Goal: Transaction & Acquisition: Purchase product/service

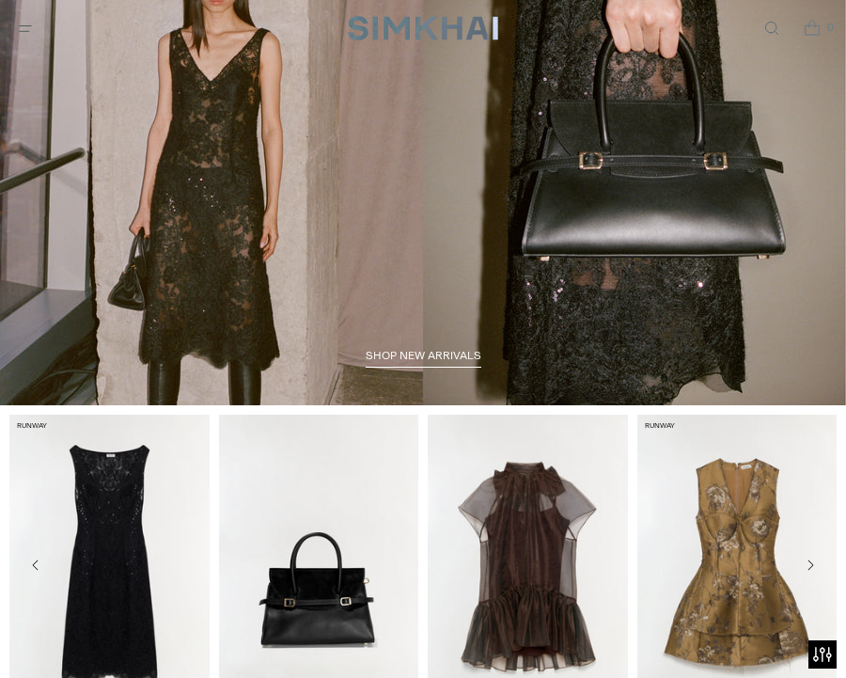
scroll to position [111, 0]
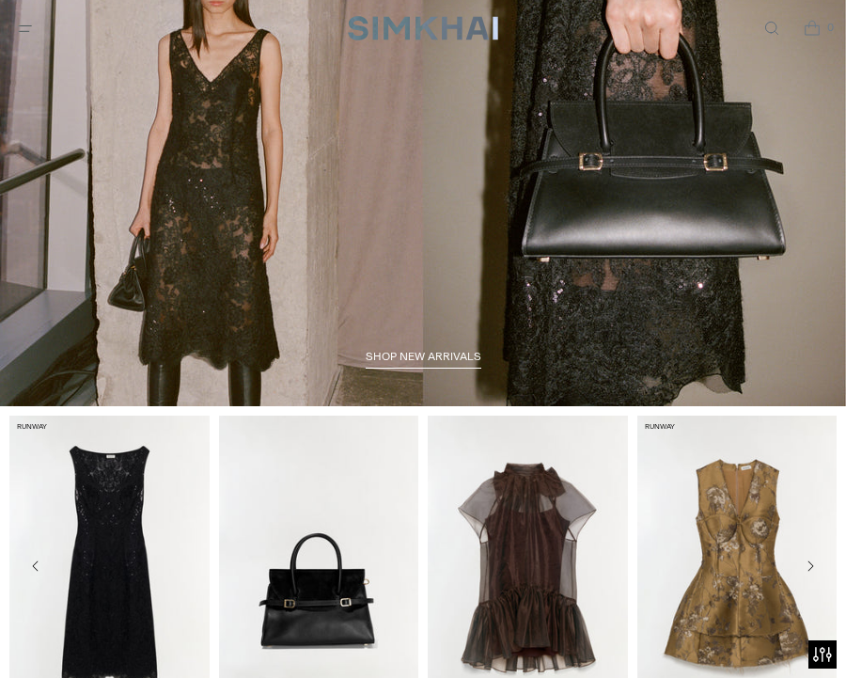
click at [440, 357] on span "shop new arrivals" at bounding box center [424, 356] width 116 height 13
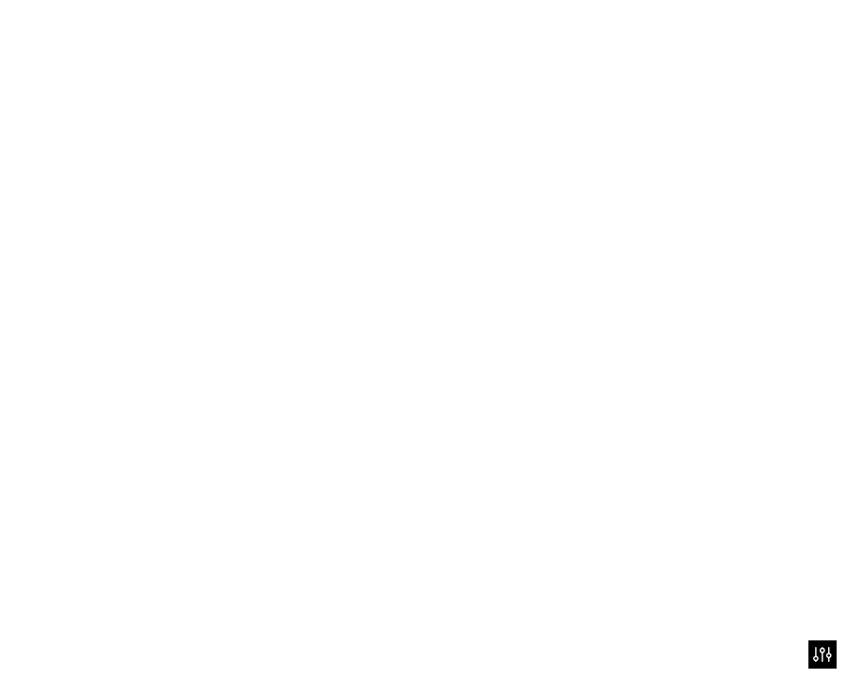
scroll to position [149, 0]
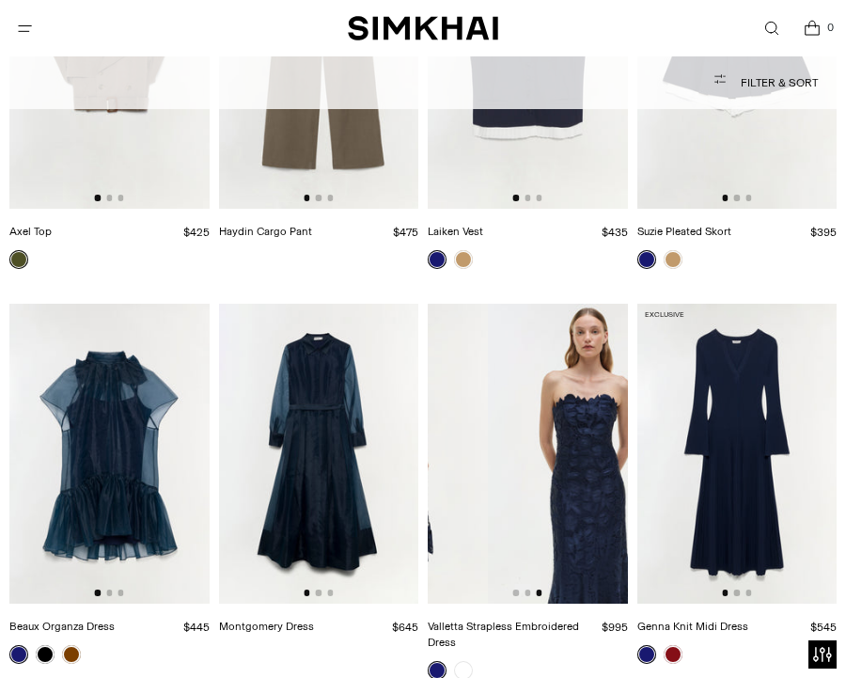
scroll to position [0, 400]
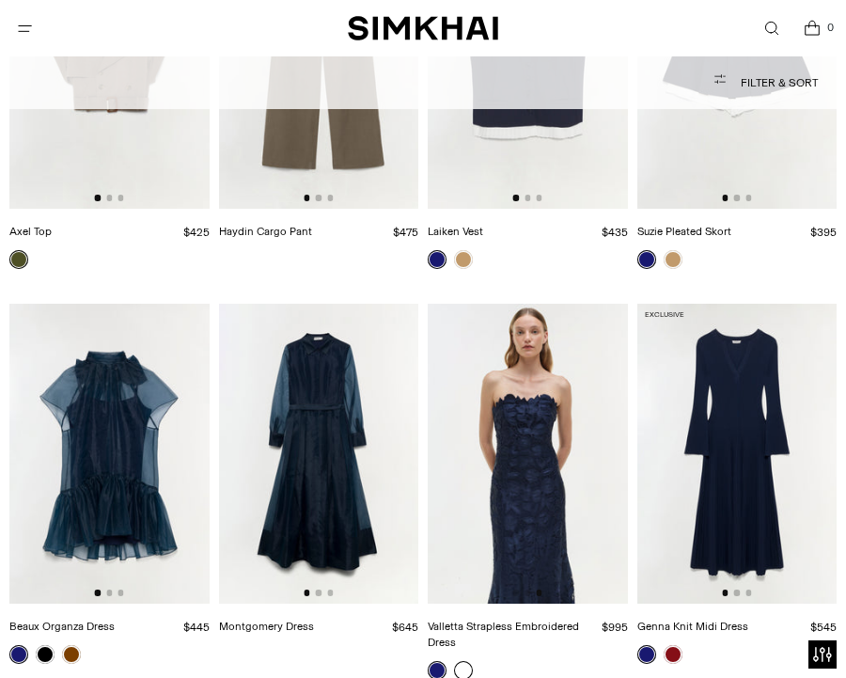
click at [465, 661] on link at bounding box center [463, 670] width 19 height 19
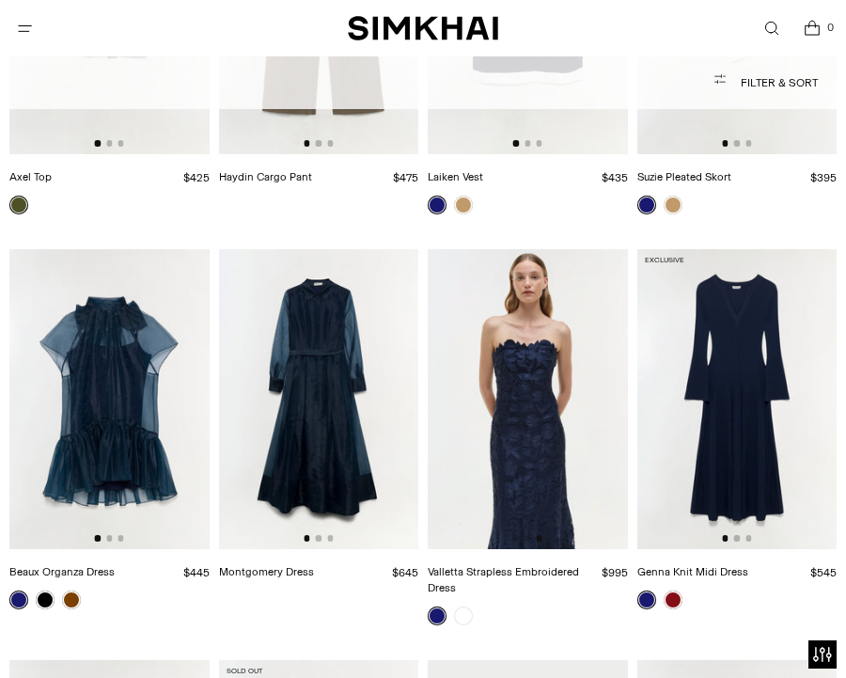
scroll to position [19608, 0]
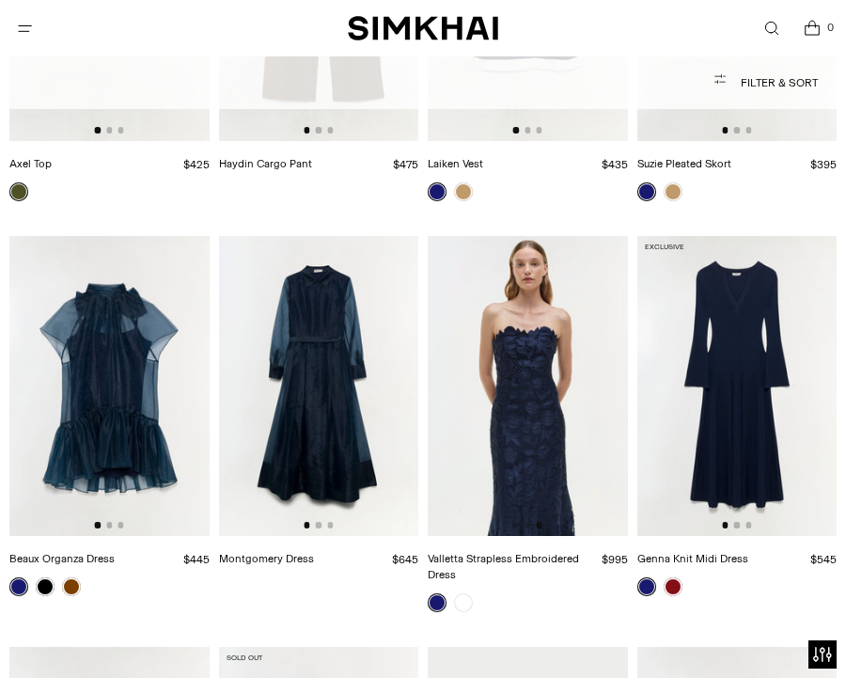
click at [509, 265] on img at bounding box center [528, 386] width 200 height 300
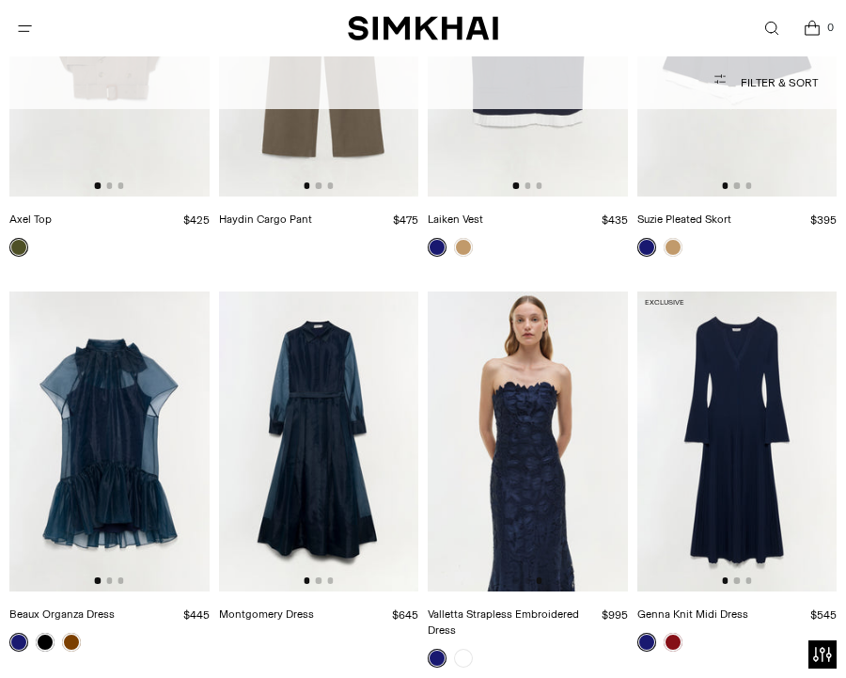
click at [537, 292] on img at bounding box center [528, 442] width 200 height 300
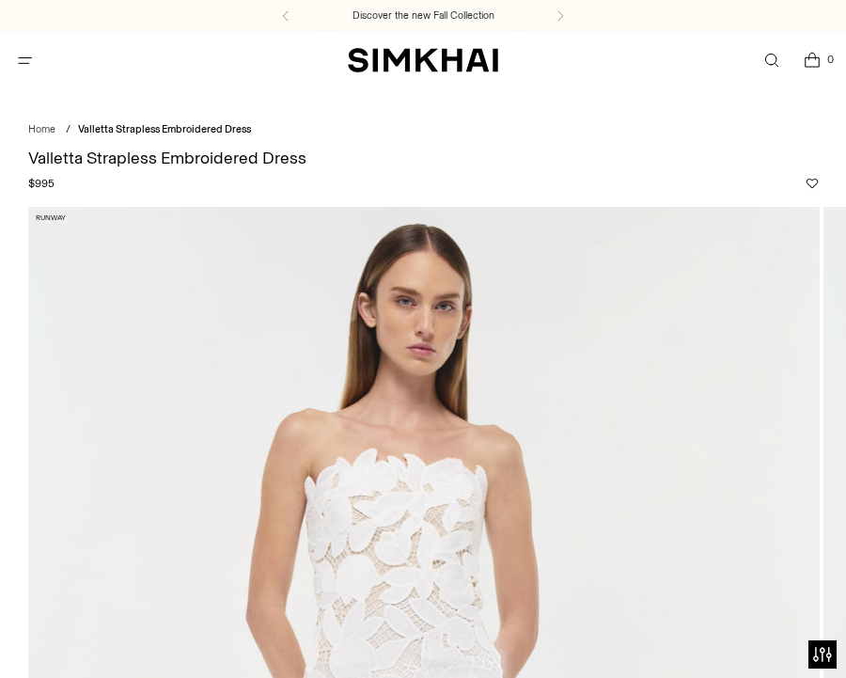
scroll to position [449, 0]
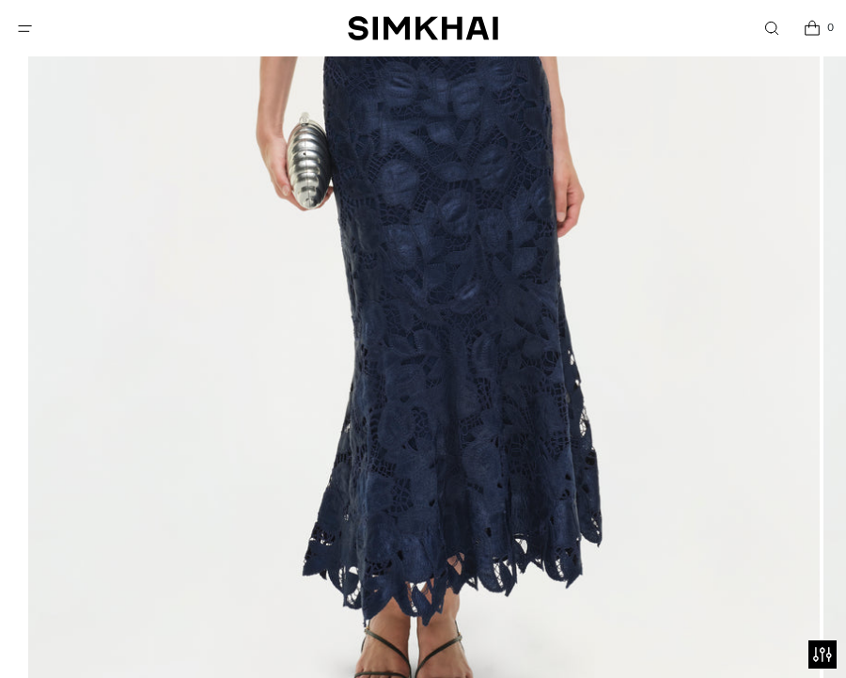
scroll to position [535, 0]
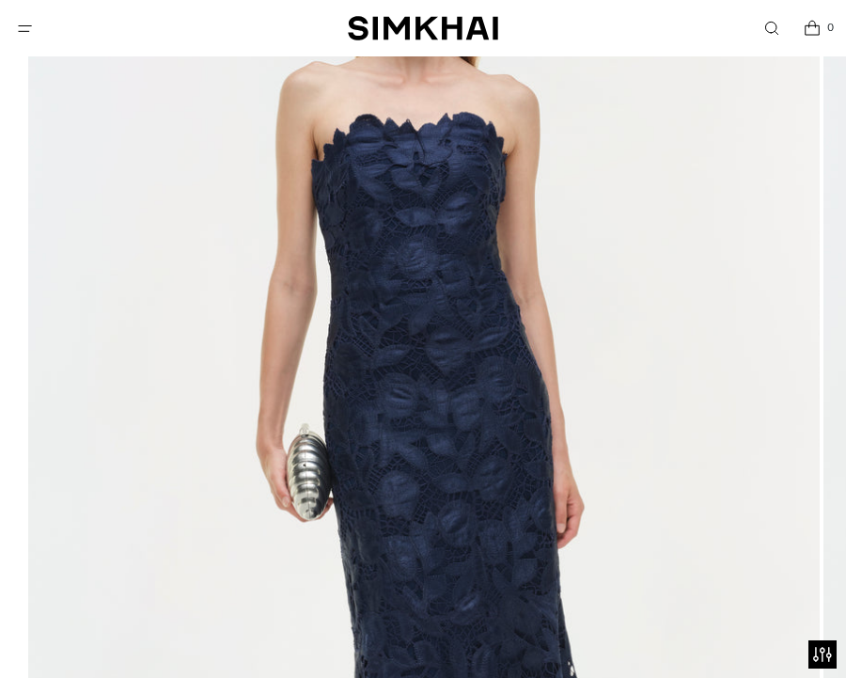
scroll to position [345, 0]
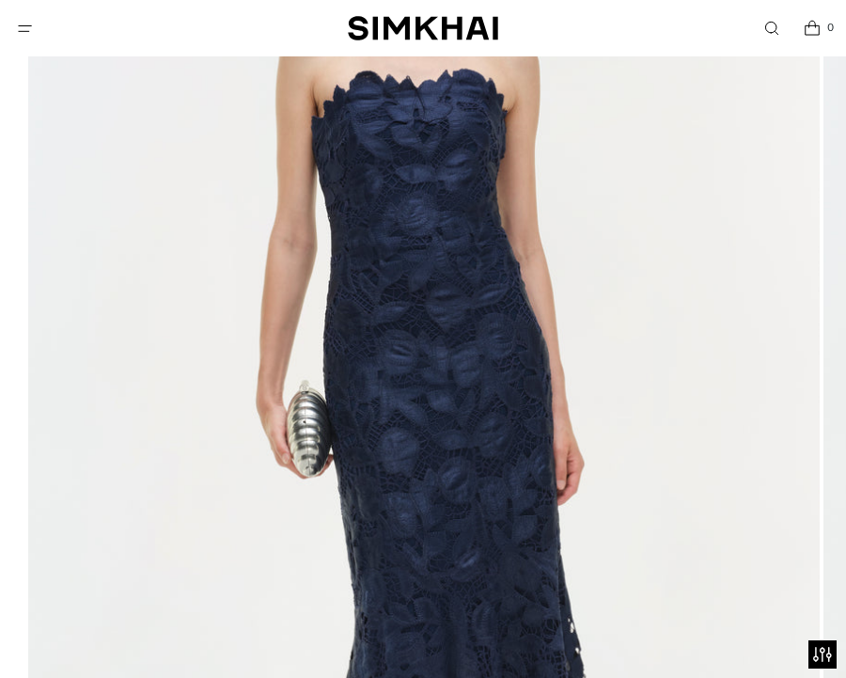
scroll to position [382, 0]
